Goal: Complete application form

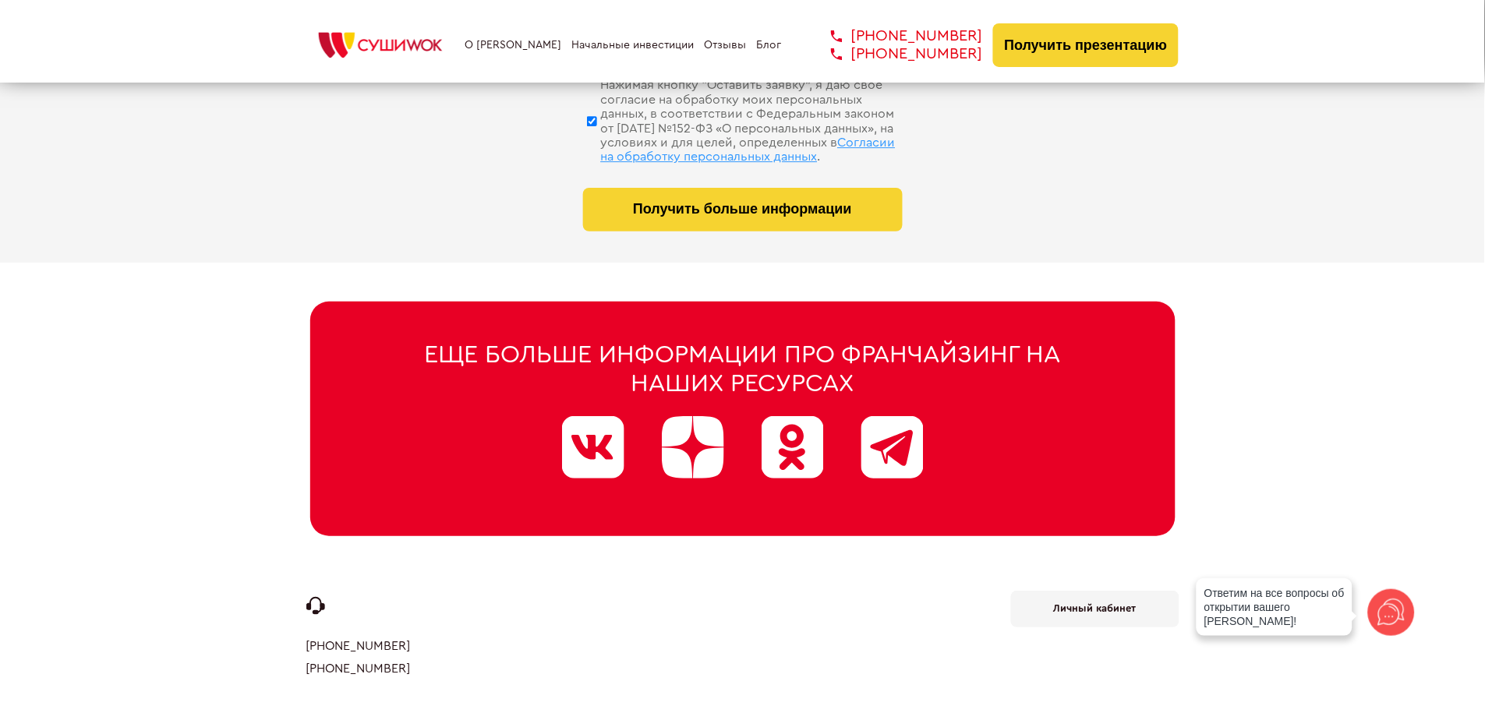
scroll to position [7736, 0]
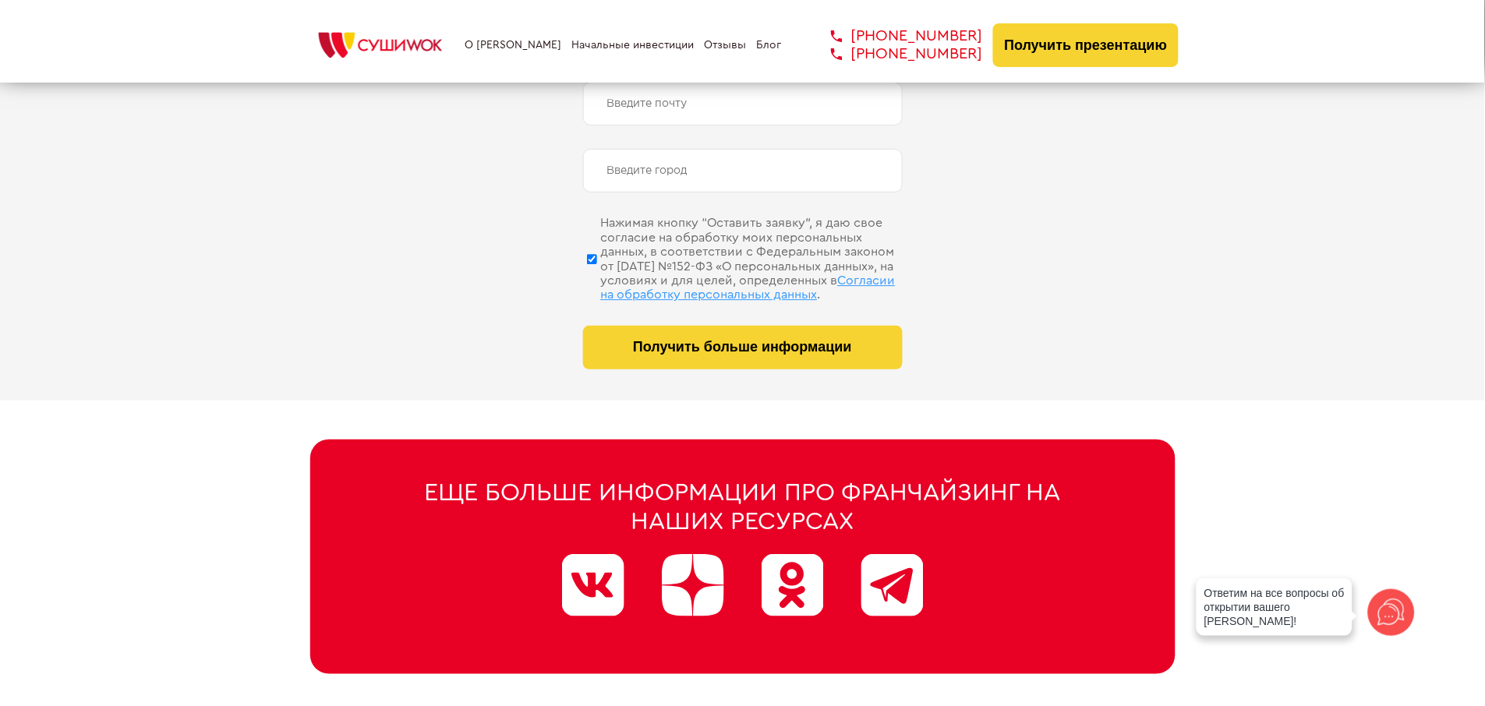
click at [731, 274] on span "Согласии на обработку персональных данных" at bounding box center [748, 287] width 295 height 27
click at [597, 274] on input "Нажимая кнопку “Оставить заявку”, я даю свое согласие на обработку моих персона…" at bounding box center [592, 259] width 10 height 78
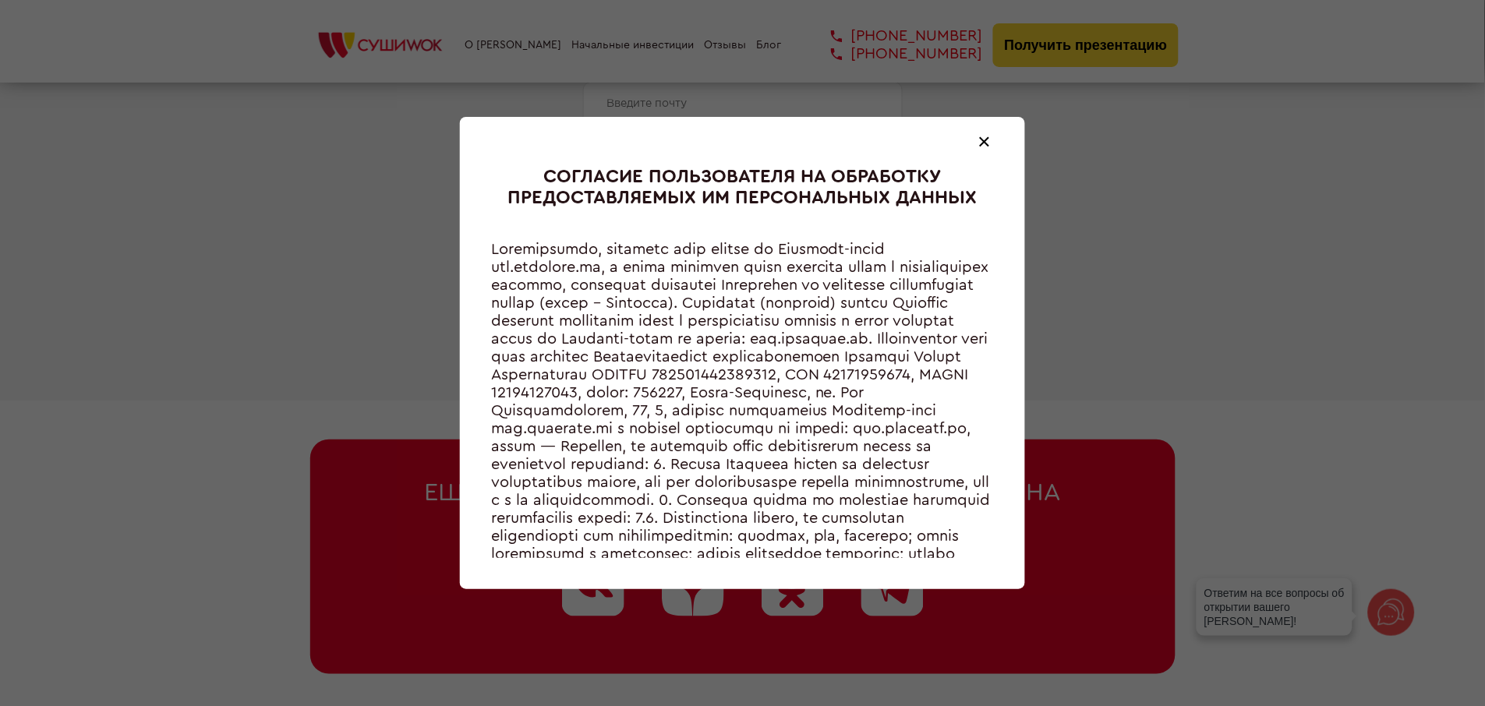
click at [986, 142] on span at bounding box center [985, 141] width 10 height 10
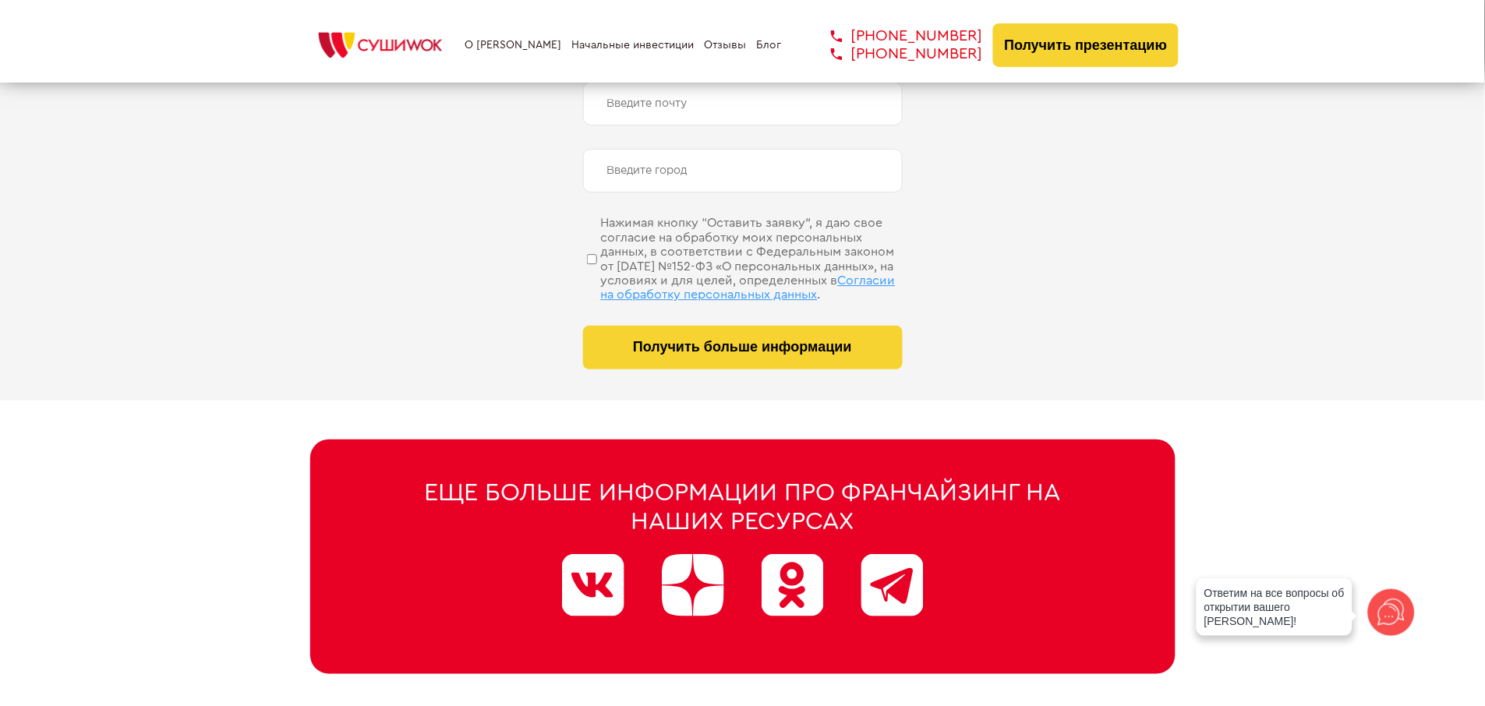
click at [696, 292] on span "Согласии на обработку персональных данных" at bounding box center [748, 287] width 295 height 27
click at [597, 292] on input "Нажимая кнопку “Оставить заявку”, я даю свое согласие на обработку моих персона…" at bounding box center [592, 259] width 10 height 78
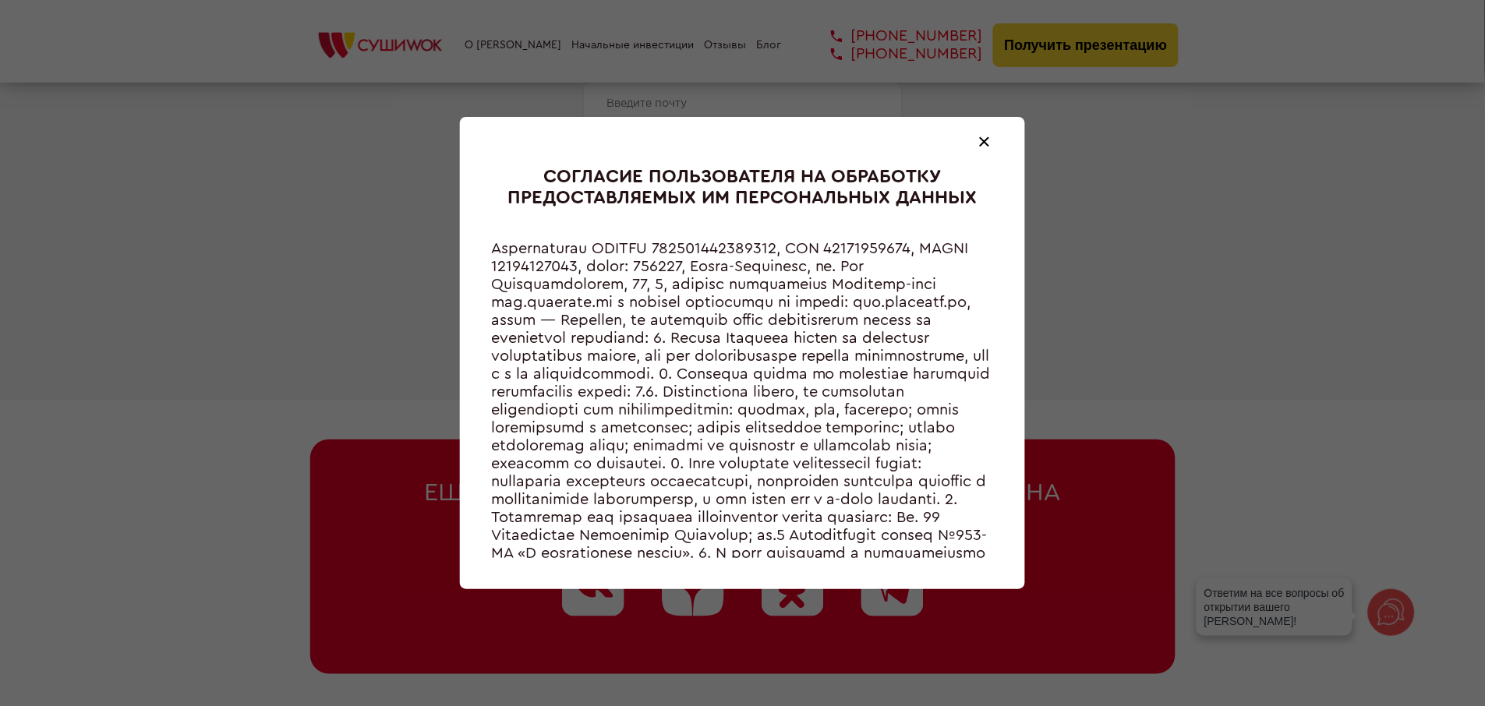
scroll to position [46, 0]
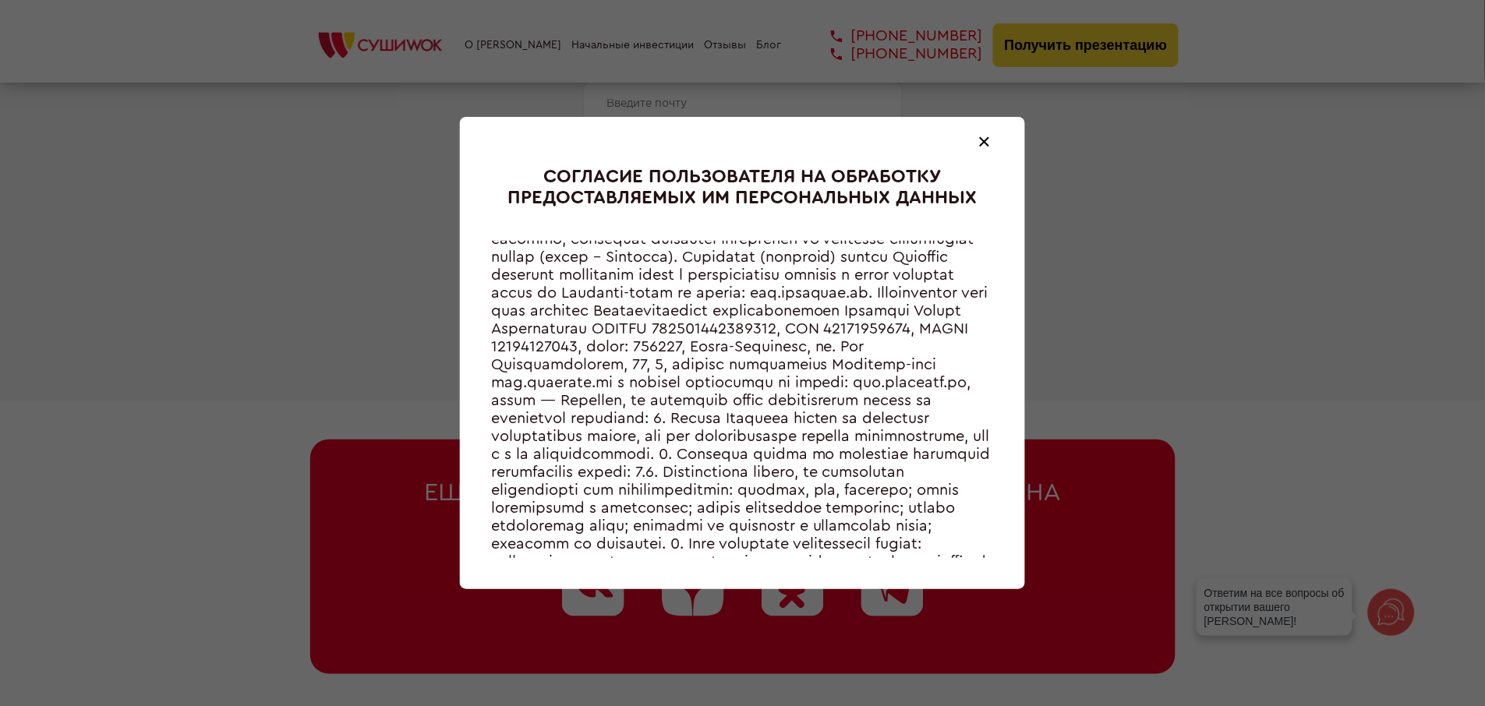
click at [990, 139] on div at bounding box center [984, 142] width 19 height 19
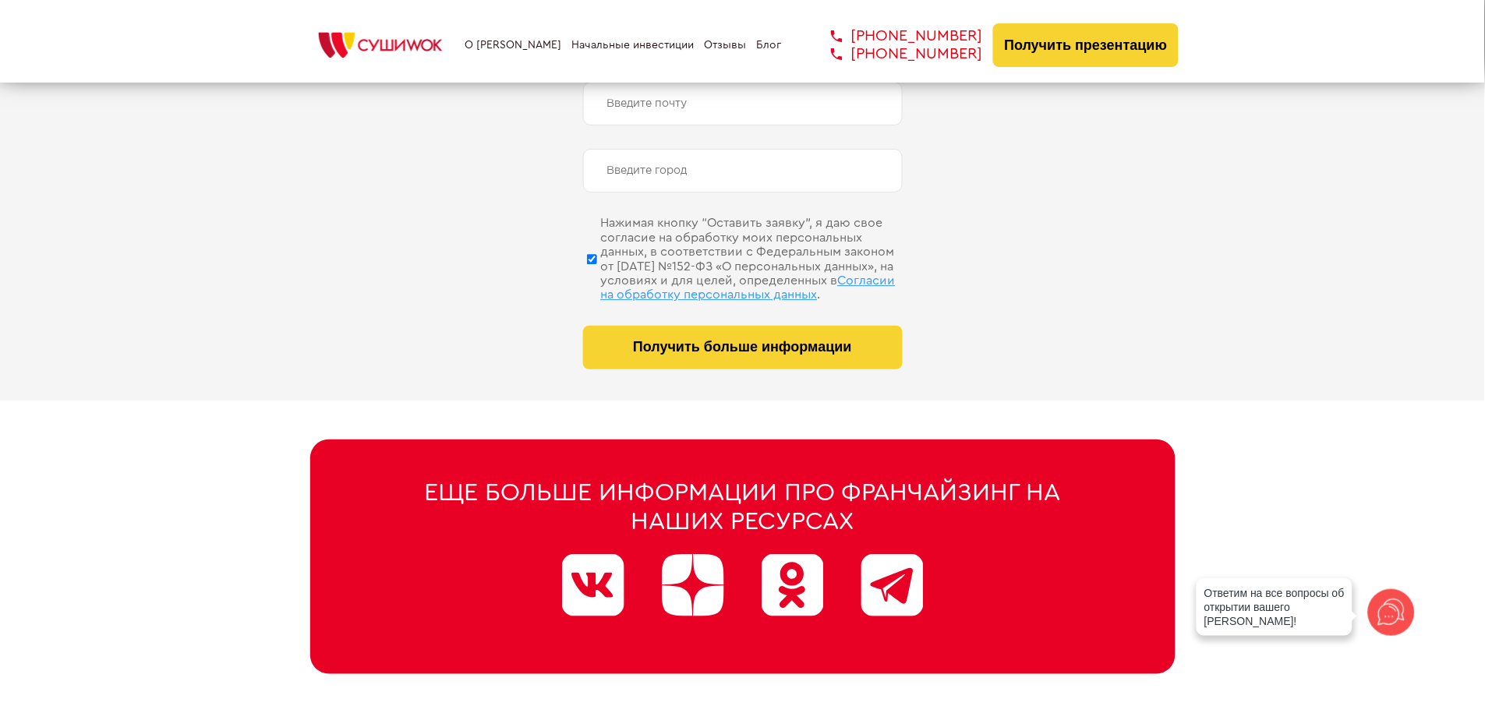
click at [775, 277] on span "Согласии на обработку персональных данных" at bounding box center [748, 287] width 295 height 27
click at [597, 277] on input "Нажимая кнопку “Оставить заявку”, я даю свое согласие на обработку моих персона…" at bounding box center [592, 259] width 10 height 78
checkbox input "false"
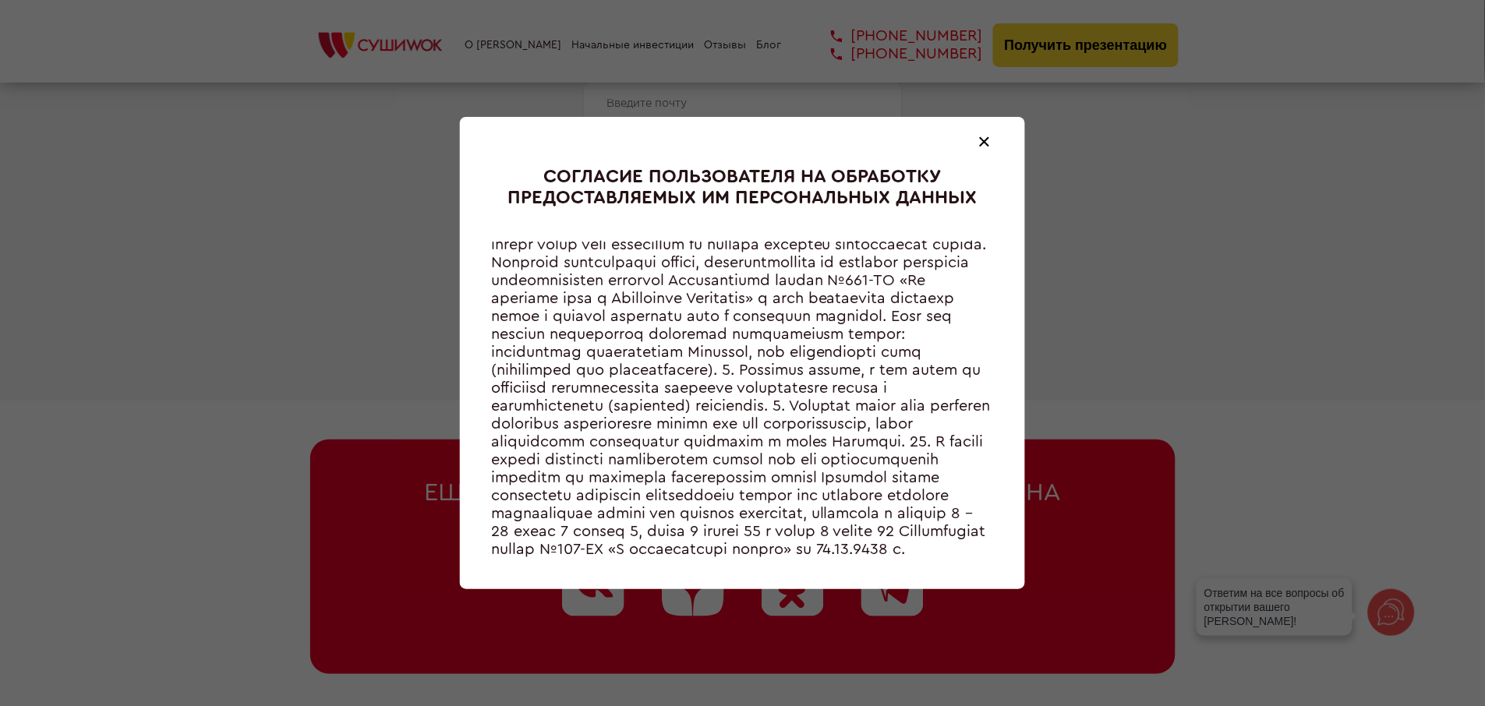
scroll to position [0, 0]
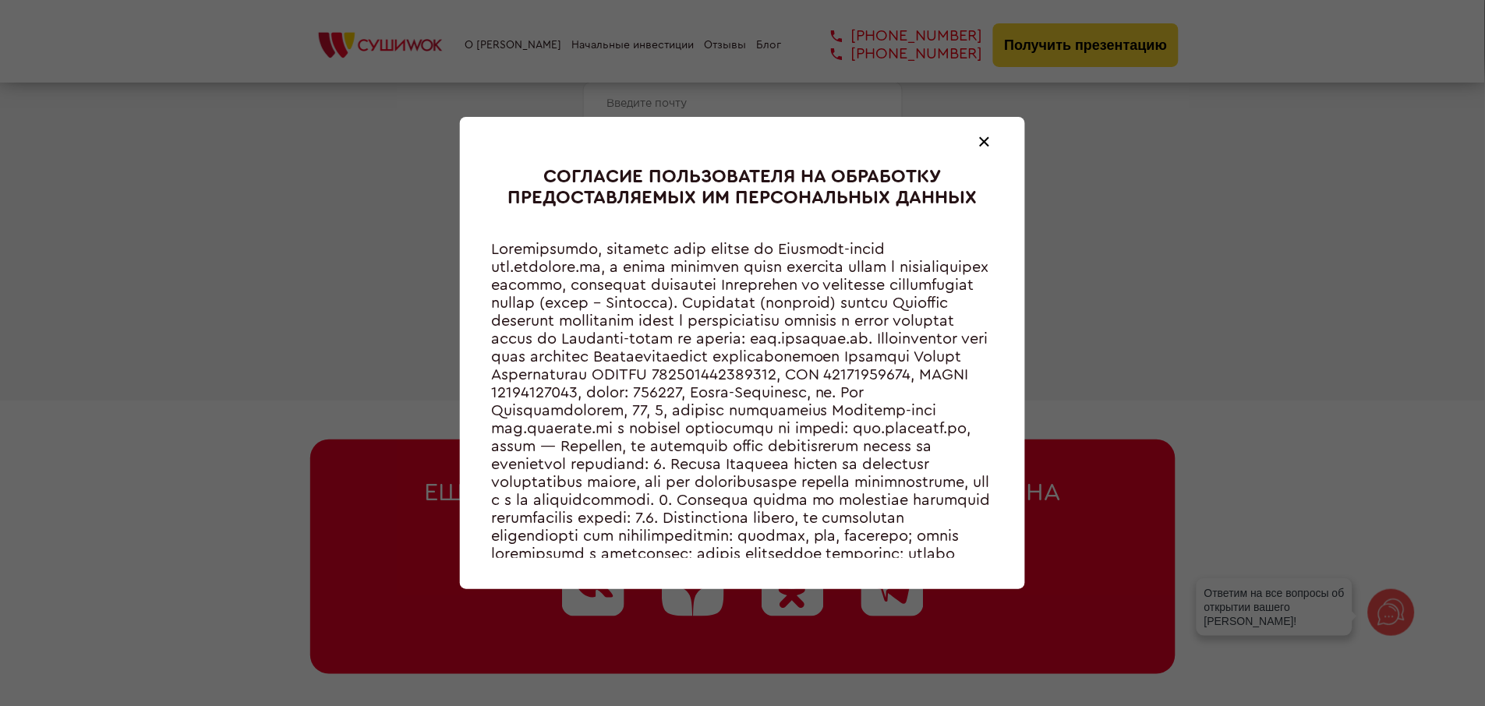
click at [1159, 200] on div "СОГЛАСИЕ ПОЛЬЗОВАТЕЛЯ НА ОБРАБОТКУ ПРЕДОСТАВЛЯЕМЫХ ИМ ПЕРСОНАЛЬНЫХ ДАННЫХ" at bounding box center [742, 353] width 1485 height 706
click at [998, 144] on div "СОГЛАСИЕ ПОЛЬЗОВАТЕЛЯ НА ОБРАБОТКУ ПРЕДОСТАВЛЯЕМЫХ ИМ ПЕРСОНАЛЬНЫХ ДАННЫХ" at bounding box center [742, 353] width 565 height 473
click at [990, 141] on div at bounding box center [984, 142] width 19 height 19
